Goal: Find specific page/section: Find specific page/section

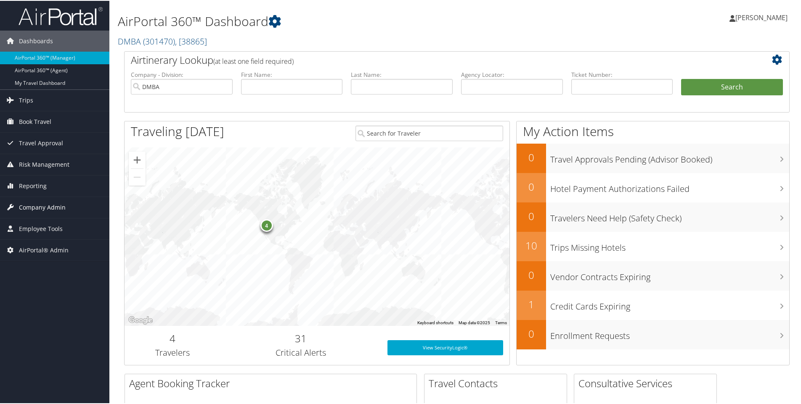
click at [33, 204] on span "Company Admin" at bounding box center [42, 206] width 47 height 21
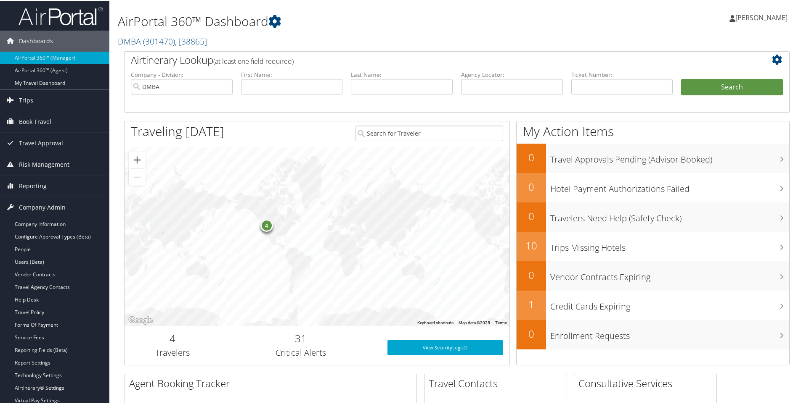
click at [218, 41] on h2 "DMBA ( 301470 ) , [ 38865 ]" at bounding box center [344, 40] width 452 height 14
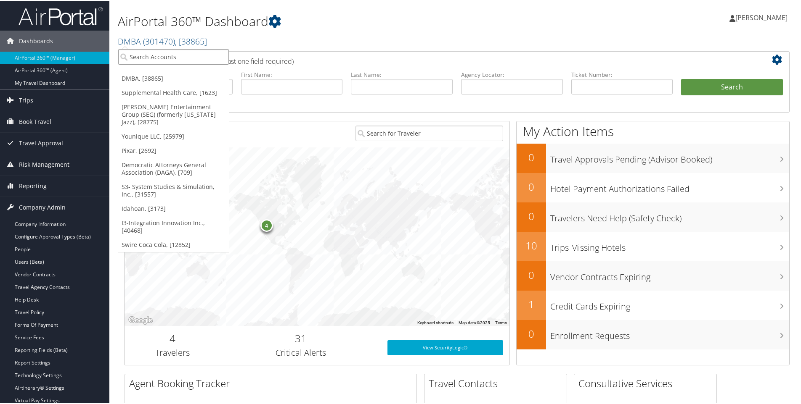
click at [180, 54] on input "search" at bounding box center [173, 56] width 111 height 16
type input "pixar"
click at [132, 71] on div "Pixar (0CA775), [2692]" at bounding box center [176, 72] width 125 height 8
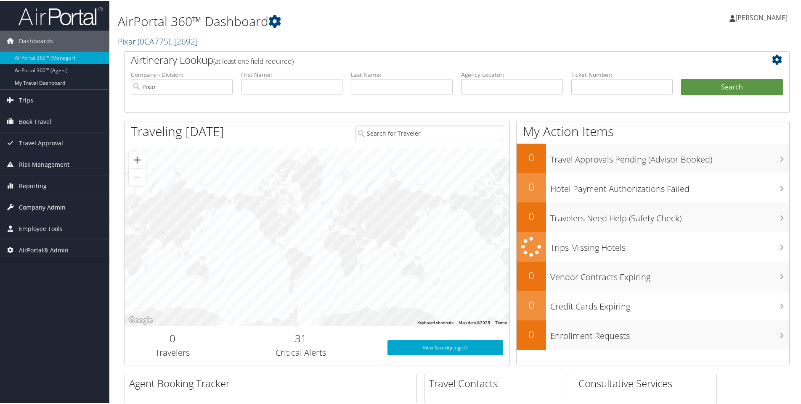
click at [42, 205] on span "Company Admin" at bounding box center [42, 206] width 47 height 21
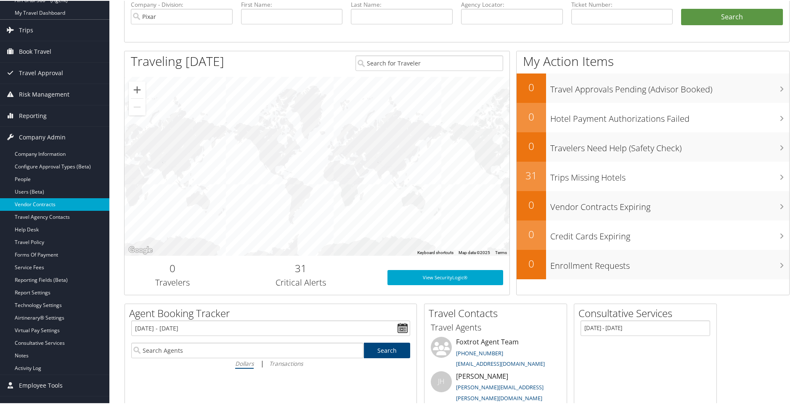
scroll to position [84, 0]
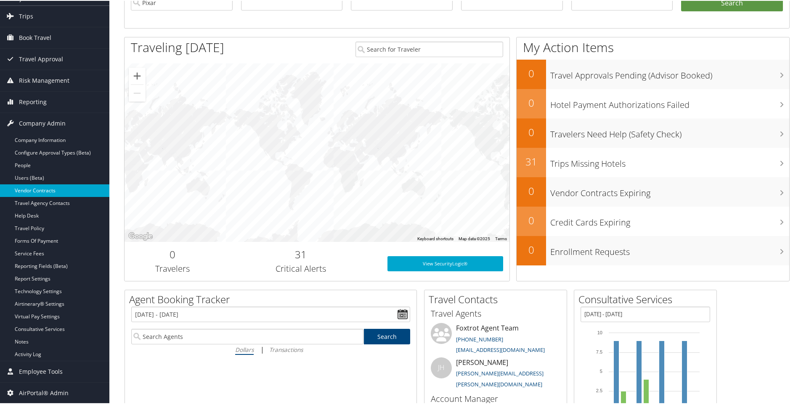
click at [41, 187] on link "Vendor Contracts" at bounding box center [54, 190] width 109 height 13
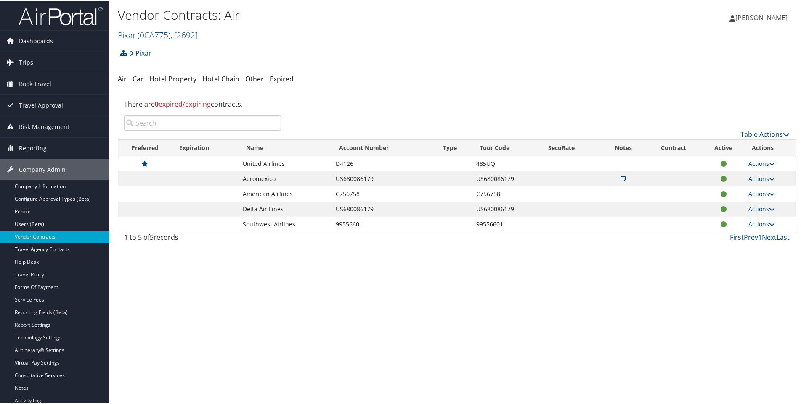
click at [770, 161] on icon at bounding box center [772, 163] width 6 height 6
click at [755, 173] on link "View Contracts" at bounding box center [742, 175] width 56 height 14
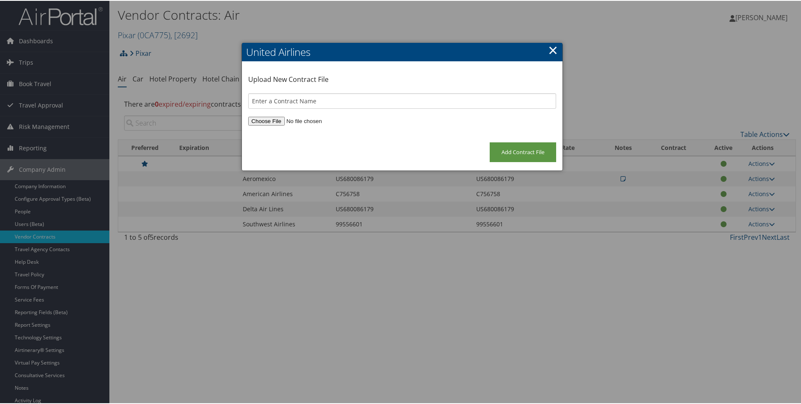
click at [548, 46] on link "×" at bounding box center [553, 49] width 10 height 17
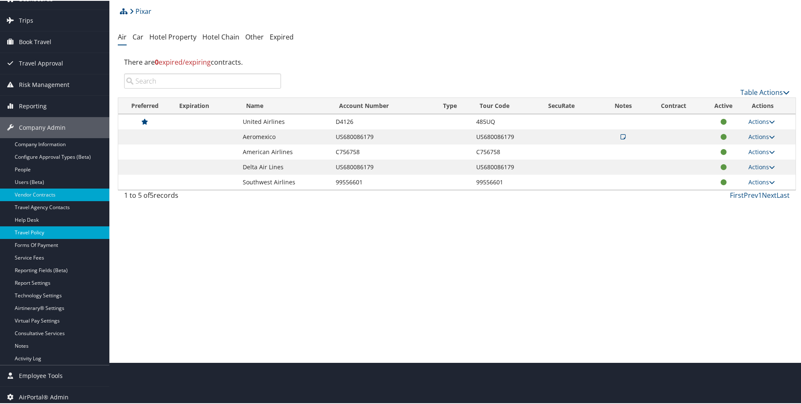
scroll to position [45, 0]
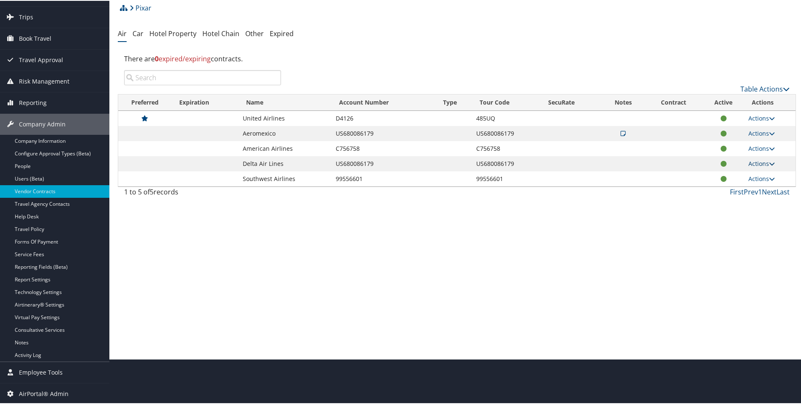
click at [770, 163] on icon at bounding box center [772, 163] width 6 height 6
click at [756, 174] on link "View Contracts" at bounding box center [742, 175] width 56 height 14
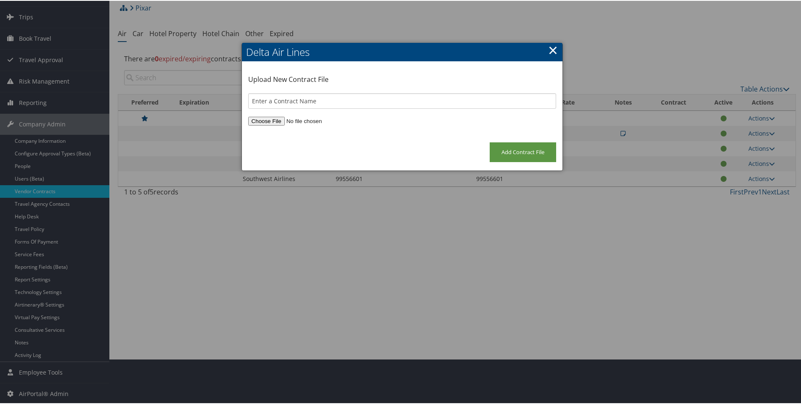
click at [551, 48] on link "×" at bounding box center [553, 49] width 10 height 17
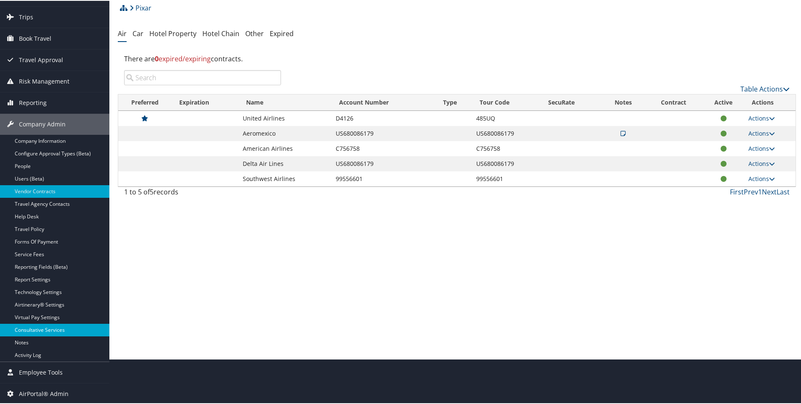
click at [57, 328] on link "Consultative Services" at bounding box center [54, 329] width 109 height 13
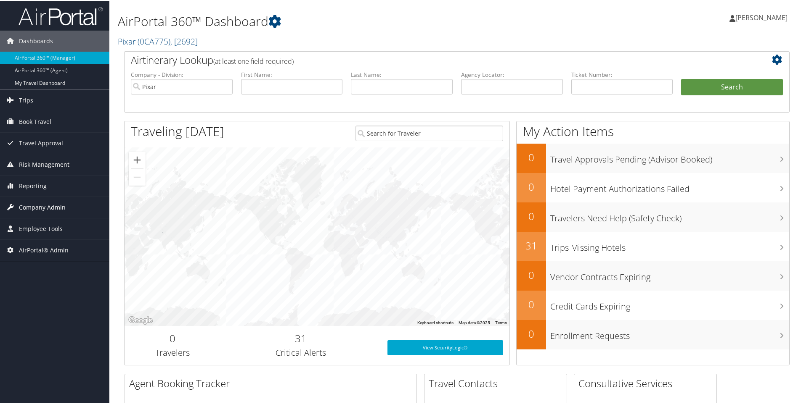
click at [36, 205] on span "Company Admin" at bounding box center [42, 206] width 47 height 21
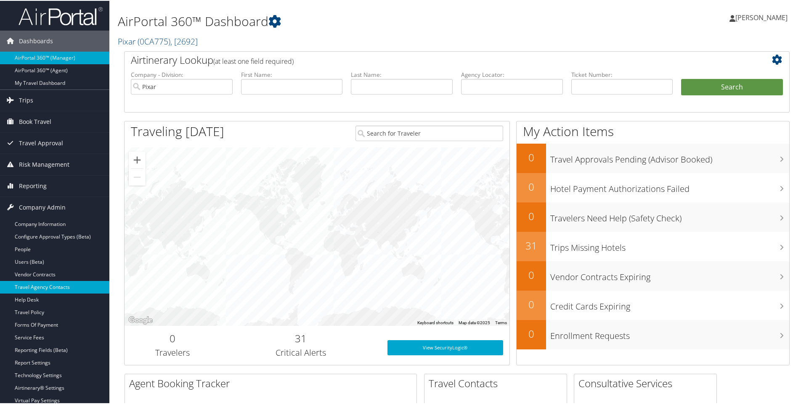
click at [32, 287] on link "Travel Agency Contacts" at bounding box center [54, 286] width 109 height 13
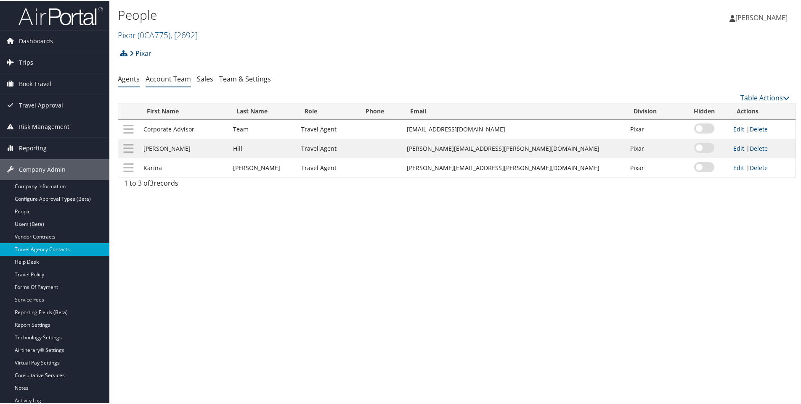
click at [164, 78] on link "Account Team" at bounding box center [167, 78] width 45 height 9
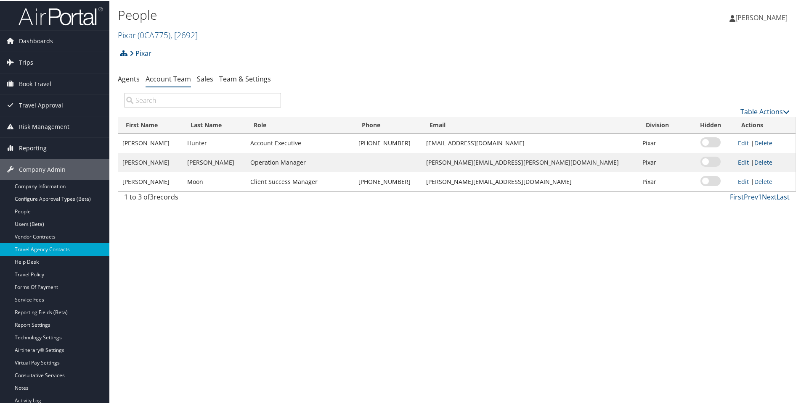
click at [205, 35] on h2 "Pixar ( 0CA775 ) , [ 2692 ]" at bounding box center [344, 33] width 452 height 14
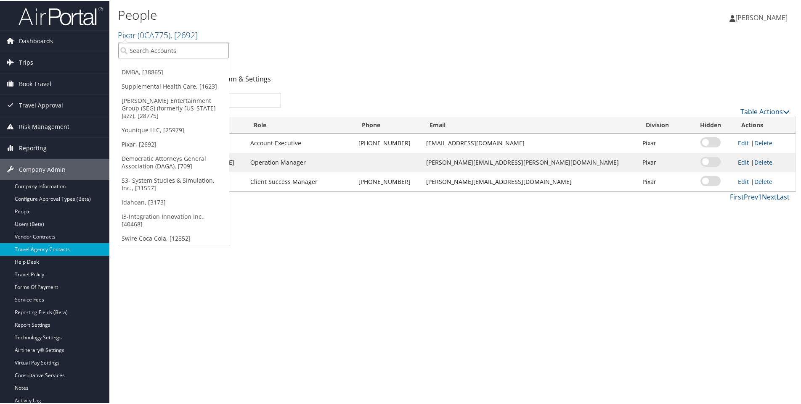
click at [159, 48] on input "search" at bounding box center [173, 50] width 111 height 16
type input "venture"
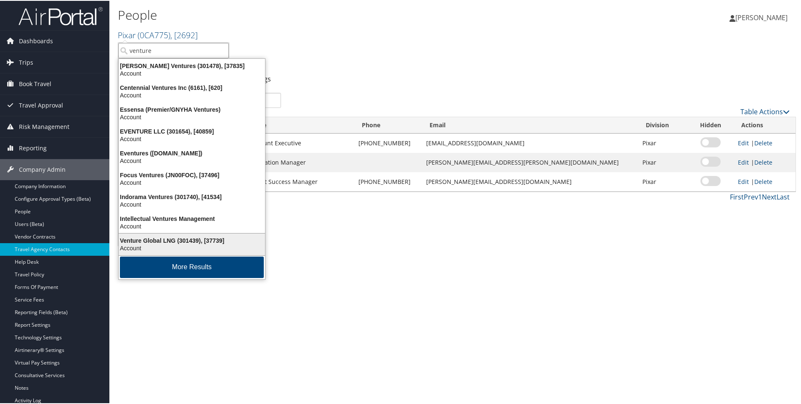
click at [147, 242] on div "Venture Global LNG (301439), [37739]" at bounding box center [192, 240] width 156 height 8
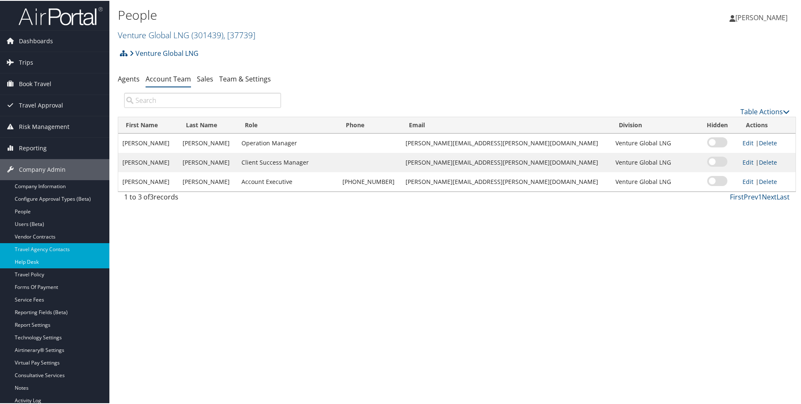
click at [34, 260] on link "Help Desk" at bounding box center [54, 261] width 109 height 13
